Goal: Task Accomplishment & Management: Contribute content

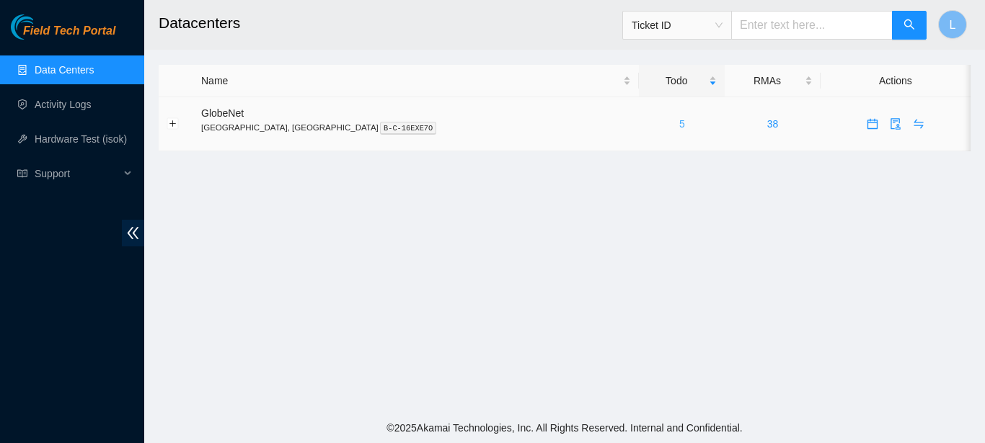
click at [679, 123] on link "5" at bounding box center [682, 124] width 6 height 12
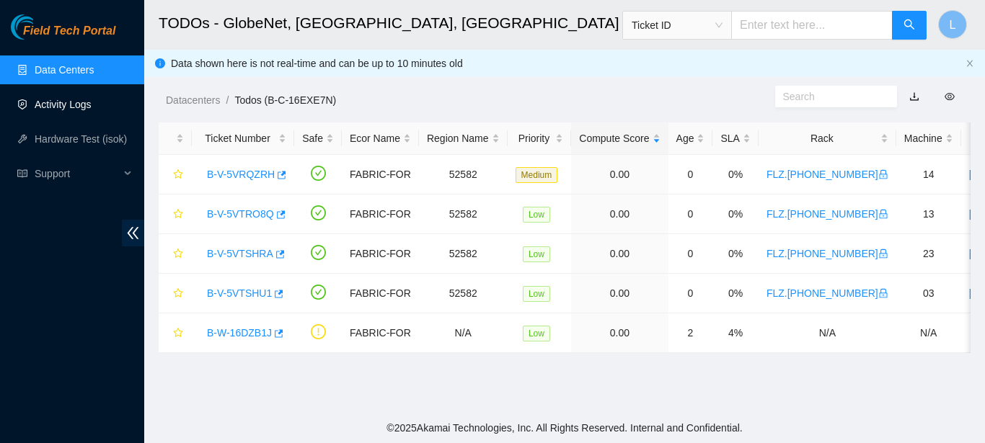
click at [92, 110] on link "Activity Logs" at bounding box center [63, 105] width 57 height 12
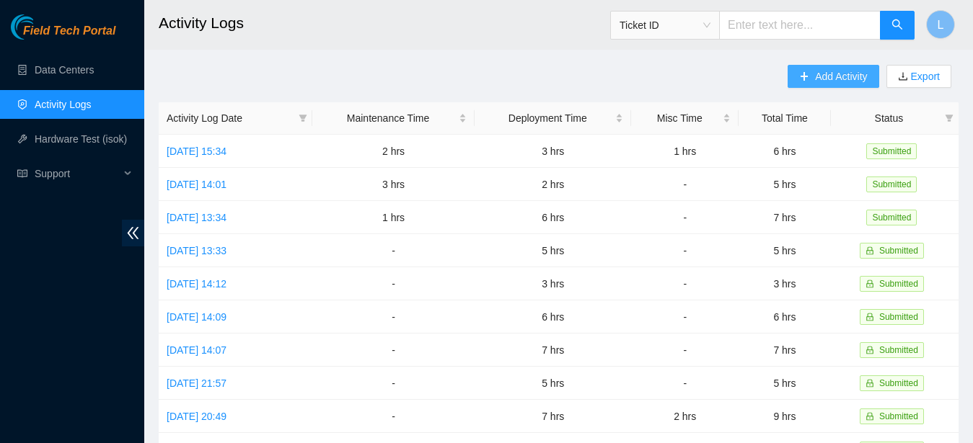
click at [805, 69] on button "Add Activity" at bounding box center [832, 76] width 91 height 23
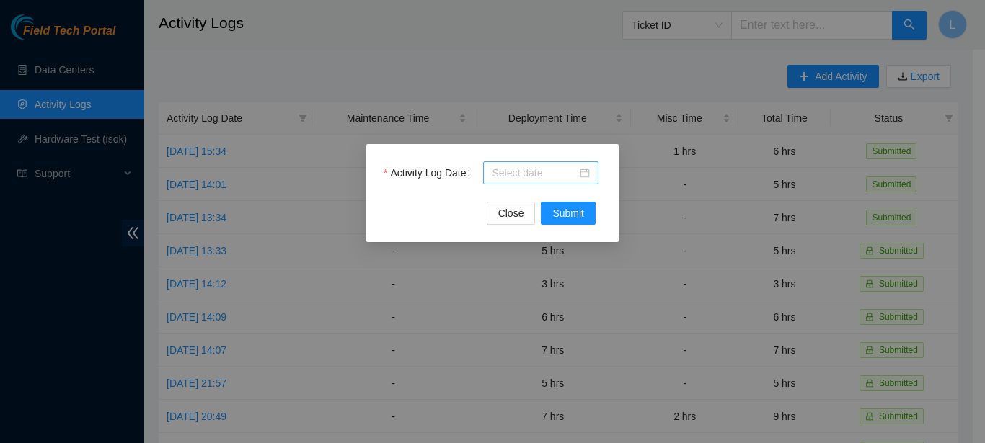
click at [532, 170] on input "Activity Log Date" at bounding box center [534, 173] width 85 height 16
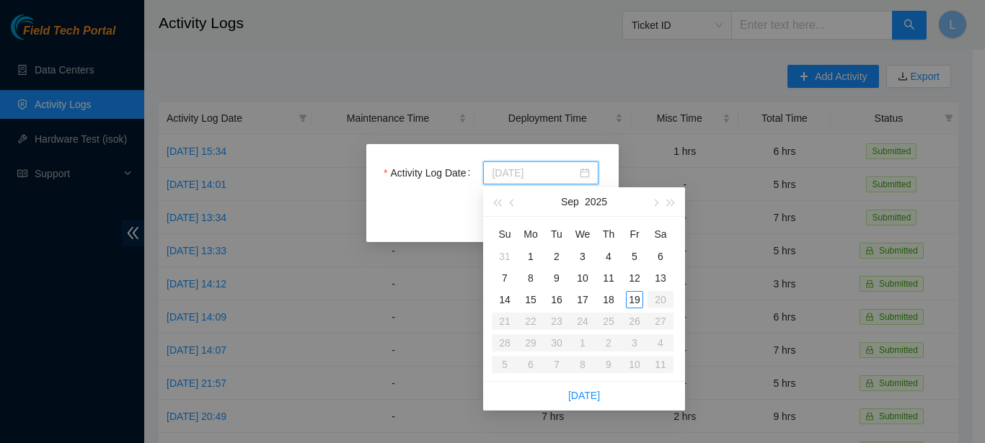
type input "[DATE]"
click at [650, 63] on div "Activity Log Date Close Submit" at bounding box center [492, 221] width 985 height 443
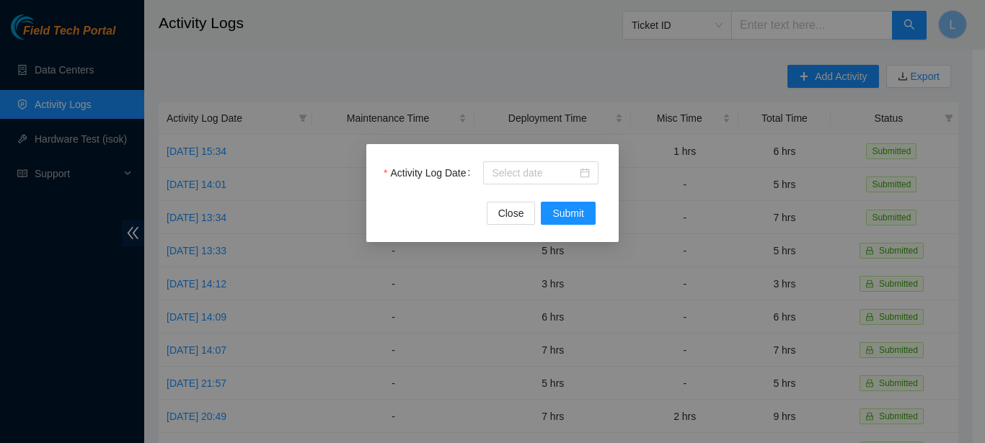
click at [641, 64] on div "Activity Log Date Close Submit" at bounding box center [492, 221] width 985 height 443
click at [511, 209] on span "Close" at bounding box center [511, 214] width 26 height 16
